Goal: Navigation & Orientation: Go to known website

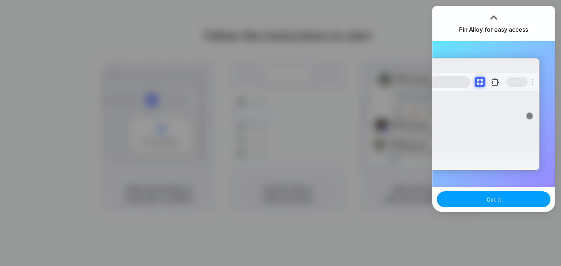
click at [508, 203] on button "Got it" at bounding box center [494, 200] width 114 height 16
